Goal: Information Seeking & Learning: Learn about a topic

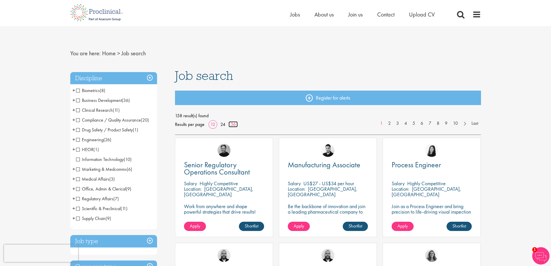
click at [234, 125] on link "36" at bounding box center [233, 124] width 9 height 6
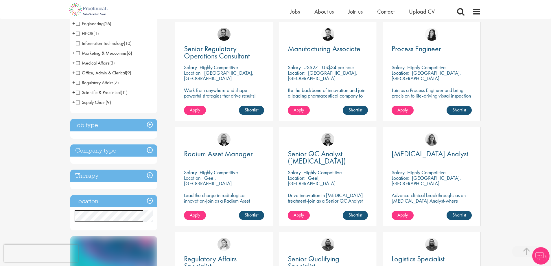
scroll to position [116, 0]
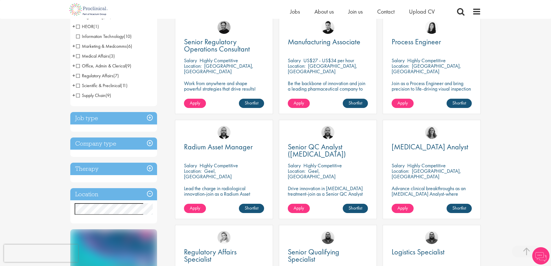
click at [118, 119] on h3 "Job type" at bounding box center [113, 118] width 87 height 12
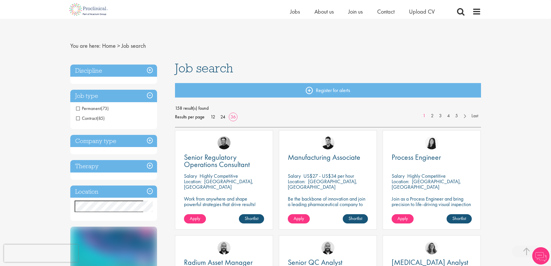
scroll to position [0, 0]
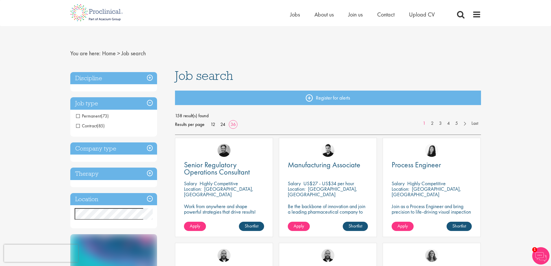
click at [97, 127] on span "Contract" at bounding box center [86, 126] width 21 height 6
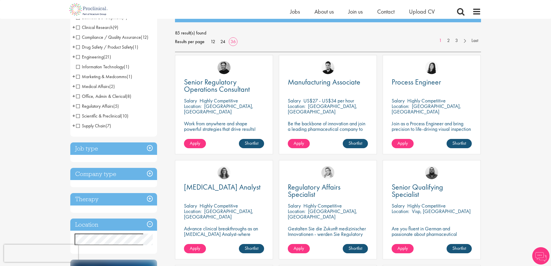
scroll to position [87, 0]
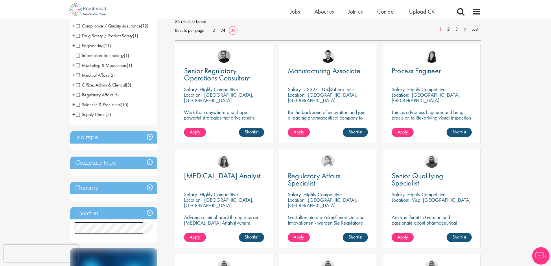
click at [139, 133] on h3 "Job type" at bounding box center [113, 137] width 87 height 12
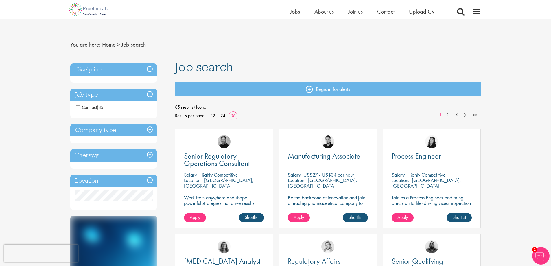
scroll to position [0, 0]
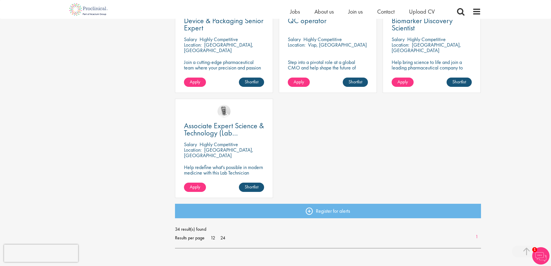
scroll to position [1203, 0]
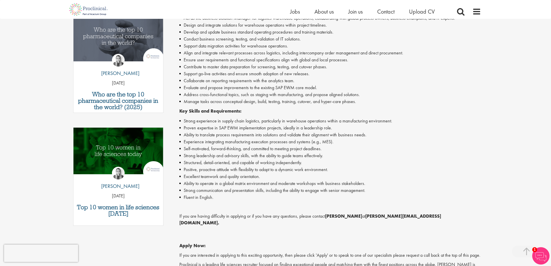
scroll to position [203, 0]
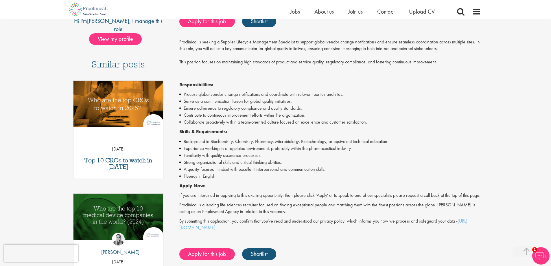
scroll to position [116, 0]
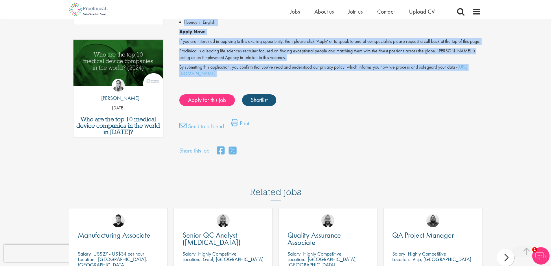
scroll to position [289, 0]
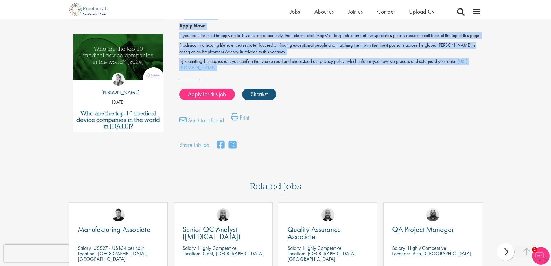
drag, startPoint x: 171, startPoint y: 76, endPoint x: 324, endPoint y: 90, distance: 153.5
copy div "Quality Service Center Specialist Salary: Highly Competitive Salary Job type: C…"
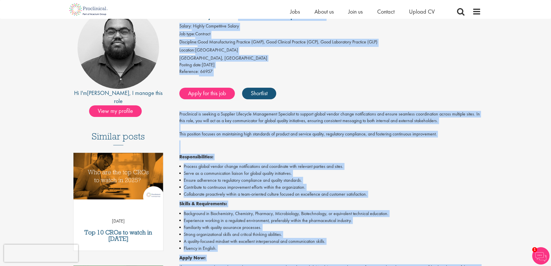
scroll to position [0, 0]
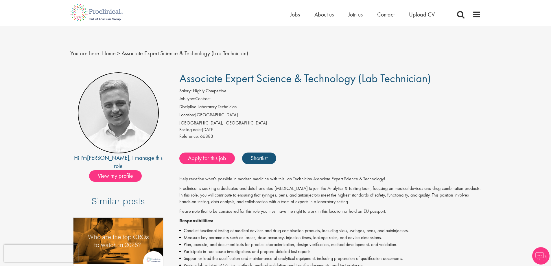
click at [118, 118] on img at bounding box center [119, 113] width 82 height 82
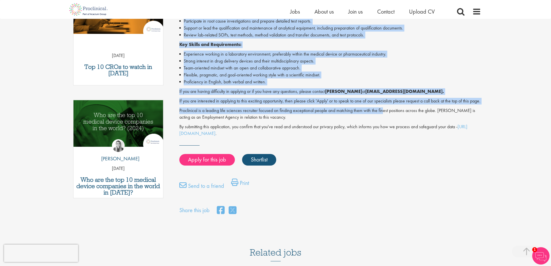
scroll to position [232, 0]
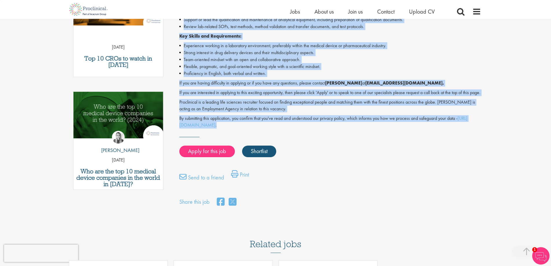
drag, startPoint x: 175, startPoint y: 76, endPoint x: 388, endPoint y: 131, distance: 219.9
click at [388, 131] on div "Associate Expert Science & Technology ([MEDICAL_DATA]) Salary: Highly Competiti…" at bounding box center [328, 20] width 315 height 374
copy div "Associate Expert Science & Technology ([MEDICAL_DATA]) Salary: Highly Competiti…"
